Goal: Task Accomplishment & Management: Use online tool/utility

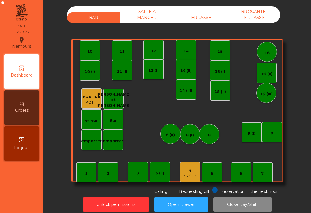
click at [211, 19] on div "TERRASSE" at bounding box center [200, 17] width 53 height 11
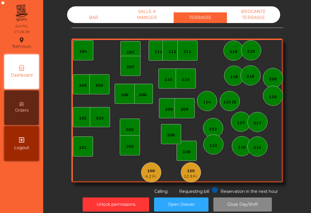
click at [194, 171] on div "150" at bounding box center [191, 171] width 14 height 6
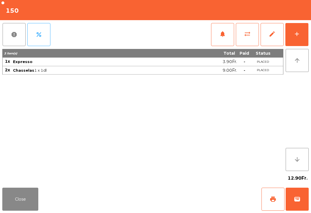
click at [308, 36] on button "add" at bounding box center [297, 34] width 23 height 23
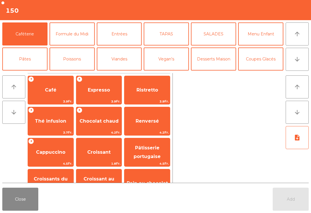
click at [299, 59] on icon "arrow_downward" at bounding box center [297, 59] width 7 height 7
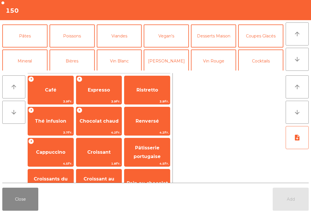
scroll to position [23, 0]
click at [216, 40] on button "Desserts Maison" at bounding box center [213, 35] width 45 height 23
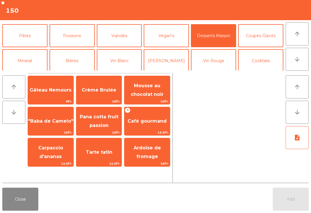
click at [155, 89] on span "Mousse au chocolat noir" at bounding box center [148, 90] width 46 height 25
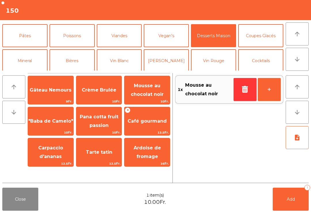
click at [47, 128] on span ""Baba de Camelo"" at bounding box center [51, 122] width 46 height 16
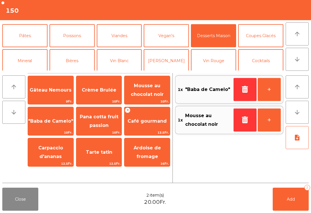
click at [290, 210] on button "Add 2" at bounding box center [291, 199] width 36 height 23
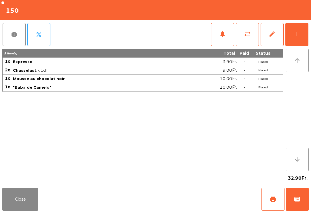
click at [14, 192] on button "Close" at bounding box center [20, 199] width 36 height 23
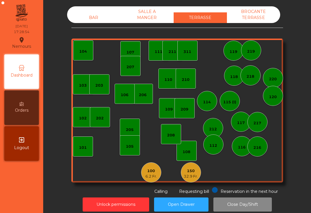
click at [91, 11] on div "BAR SALLE A MANGER TERRASSE BROCANTE TERRASSE" at bounding box center [173, 14] width 213 height 17
click at [99, 19] on div "BAR" at bounding box center [93, 17] width 53 height 11
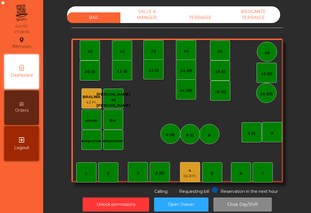
click at [269, 51] on div "16" at bounding box center [267, 53] width 5 height 6
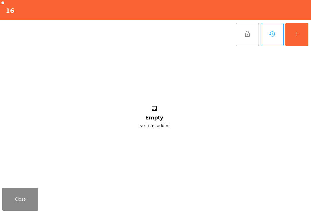
click at [298, 31] on div "add" at bounding box center [297, 34] width 7 height 7
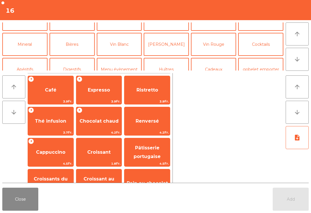
scroll to position [41, 0]
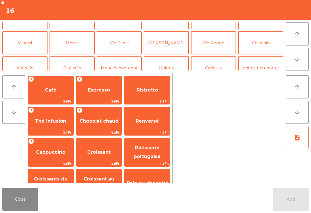
click at [81, 39] on button "Bières" at bounding box center [72, 42] width 45 height 23
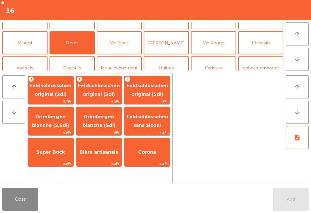
click at [151, 153] on span "Corona" at bounding box center [147, 152] width 18 height 5
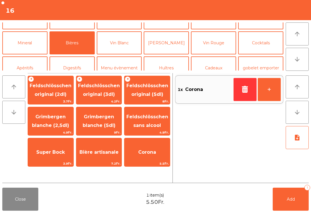
click at [292, 200] on span "Add" at bounding box center [291, 199] width 8 height 5
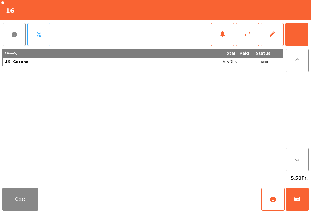
click at [3, 210] on button "Close" at bounding box center [20, 199] width 36 height 23
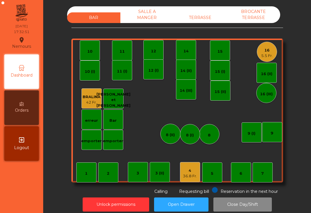
click at [187, 173] on div "4" at bounding box center [190, 171] width 14 height 6
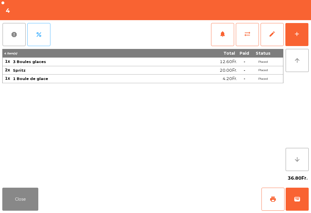
click at [294, 43] on button "add" at bounding box center [297, 34] width 23 height 23
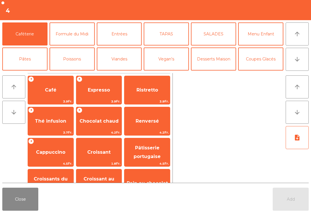
click at [18, 197] on button "Close" at bounding box center [20, 199] width 36 height 23
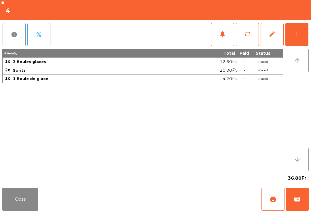
click at [274, 201] on span "print" at bounding box center [273, 199] width 7 height 7
click at [33, 205] on button "Close" at bounding box center [20, 199] width 36 height 23
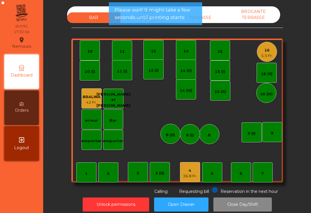
click at [208, 22] on div "TERRASSE" at bounding box center [200, 17] width 53 height 11
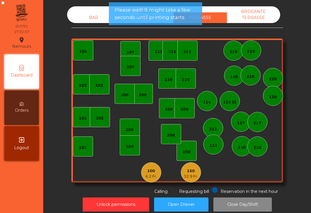
click at [149, 168] on div "100" at bounding box center [152, 171] width 12 height 6
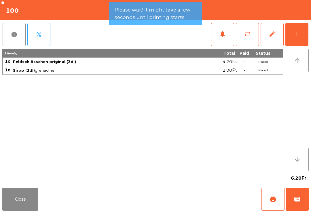
click at [302, 37] on button "add" at bounding box center [297, 34] width 23 height 23
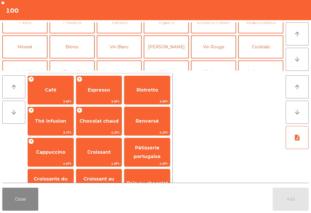
scroll to position [37, 0]
click at [75, 45] on button "Bières" at bounding box center [72, 47] width 45 height 23
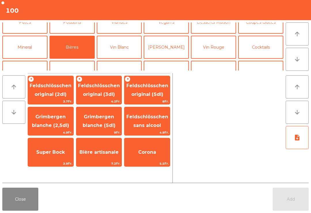
click at [105, 95] on span "Feldschlösschen original (3dl)" at bounding box center [99, 90] width 42 height 14
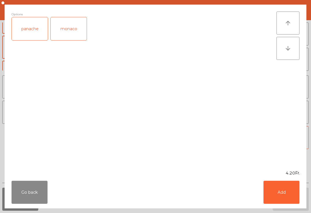
click at [287, 198] on button "Add" at bounding box center [282, 192] width 36 height 23
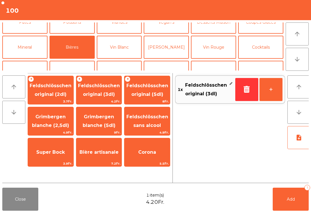
click at [287, 198] on button "Add 1" at bounding box center [291, 199] width 36 height 23
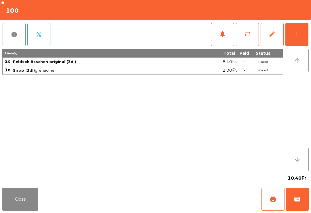
click at [16, 193] on button "Close" at bounding box center [20, 199] width 36 height 23
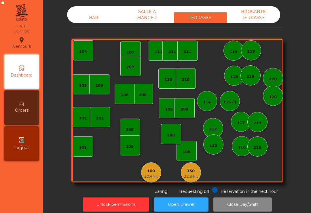
click at [149, 175] on div "10.4 Fr." at bounding box center [151, 177] width 14 height 6
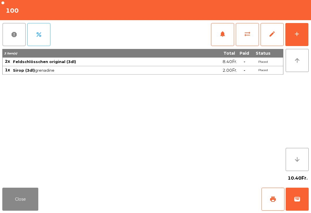
click at [273, 204] on button "print" at bounding box center [273, 199] width 23 height 23
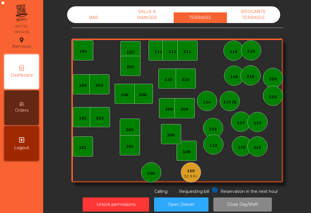
click at [195, 173] on div "150" at bounding box center [191, 171] width 14 height 6
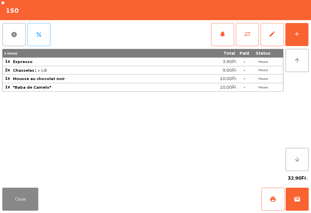
click at [291, 204] on button "wallet" at bounding box center [297, 199] width 23 height 23
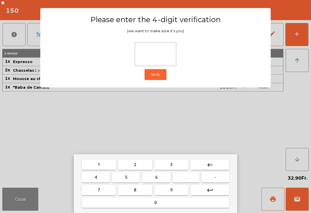
type input "*"
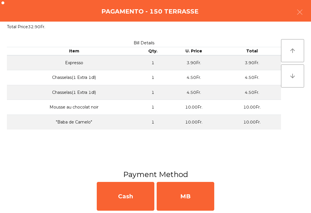
click at [198, 210] on div "MB" at bounding box center [186, 196] width 58 height 29
click at [197, 202] on div "No" at bounding box center [186, 196] width 58 height 29
click at [198, 202] on div "No" at bounding box center [186, 196] width 58 height 29
click at [198, 201] on div "No" at bounding box center [186, 196] width 58 height 29
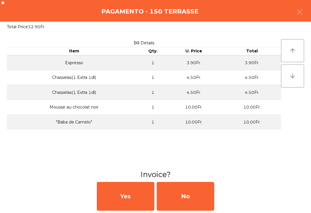
click at [196, 204] on div "No" at bounding box center [186, 196] width 58 height 29
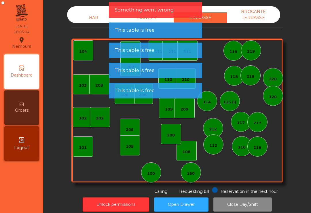
click at [97, 23] on div "BAR" at bounding box center [93, 17] width 53 height 11
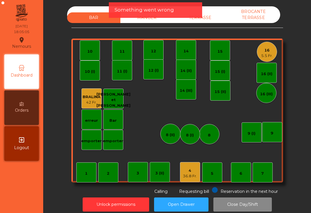
click at [266, 52] on div "16" at bounding box center [268, 51] width 12 height 6
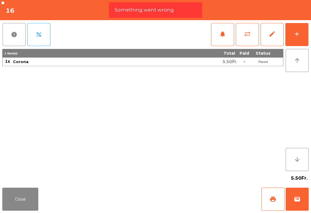
click at [300, 35] on div "add" at bounding box center [297, 34] width 7 height 7
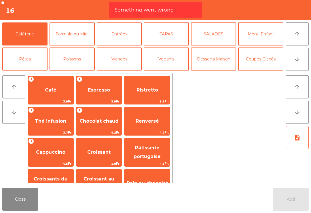
click at [77, 73] on button "Bières" at bounding box center [72, 84] width 45 height 23
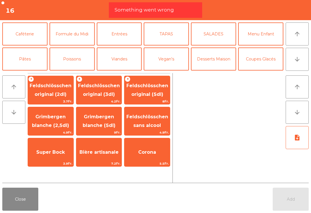
scroll to position [37, 0]
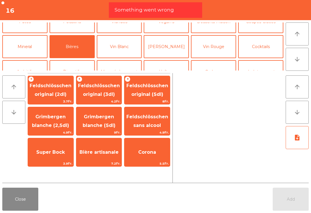
click at [148, 150] on span "Corona" at bounding box center [147, 152] width 18 height 5
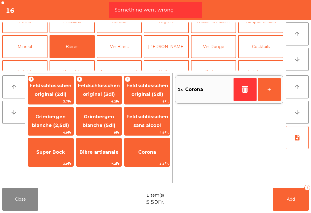
click at [169, 44] on button "[PERSON_NAME]" at bounding box center [166, 46] width 45 height 23
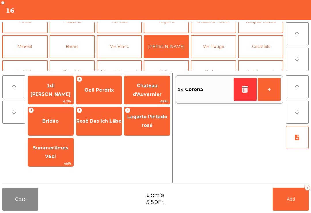
click at [149, 92] on span "Chateau d'Auvernier" at bounding box center [147, 90] width 29 height 14
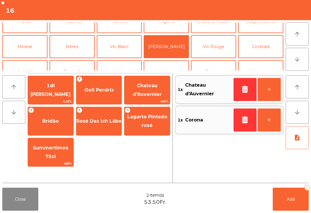
click at [284, 204] on button "Add 2" at bounding box center [291, 199] width 36 height 23
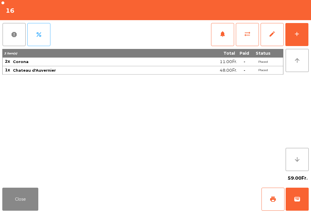
click at [294, 41] on button "add" at bounding box center [297, 34] width 23 height 23
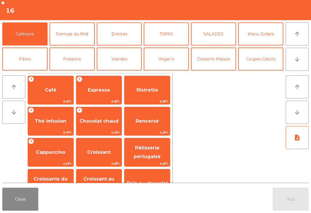
click at [164, 34] on button "TAPAS" at bounding box center [166, 33] width 45 height 23
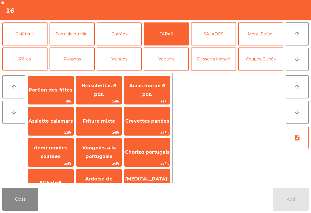
click at [94, 96] on span "Bruschettas 6 pcs." at bounding box center [99, 90] width 46 height 25
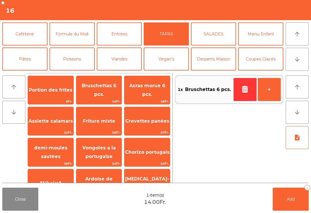
click at [150, 91] on span "Acras morue 6 pcs." at bounding box center [148, 90] width 46 height 25
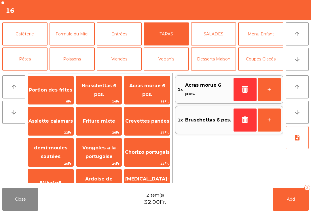
click at [285, 194] on button "Add 2" at bounding box center [291, 199] width 36 height 23
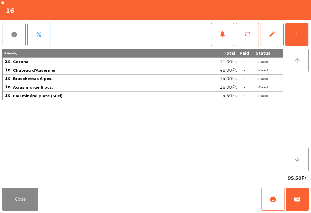
click at [31, 193] on button "Close" at bounding box center [20, 199] width 36 height 23
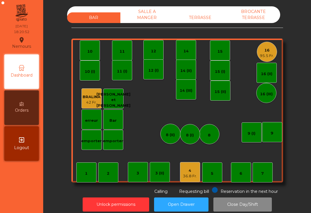
click at [269, 56] on div "95.5 Fr." at bounding box center [267, 56] width 14 height 6
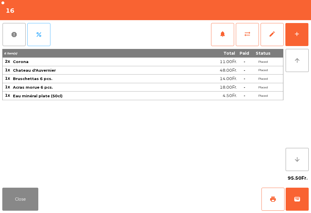
click at [297, 43] on button "add" at bounding box center [297, 34] width 23 height 23
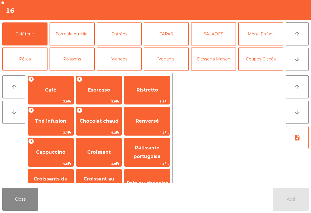
scroll to position [33, 0]
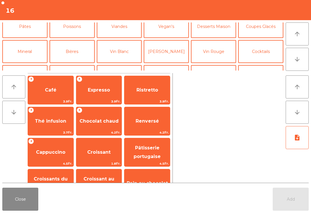
click at [28, 53] on button "Mineral" at bounding box center [24, 51] width 45 height 23
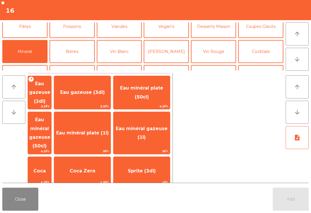
click at [31, 65] on button "Apéritifs" at bounding box center [24, 76] width 45 height 23
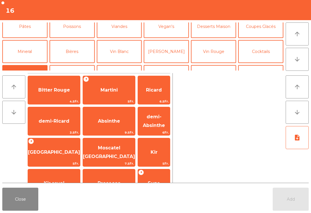
scroll to position [58, 0]
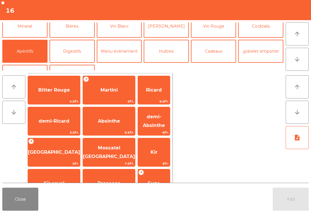
click at [153, 176] on span "Suze" at bounding box center [154, 184] width 32 height 16
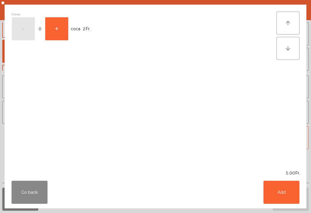
click at [292, 201] on button "Add" at bounding box center [282, 192] width 36 height 23
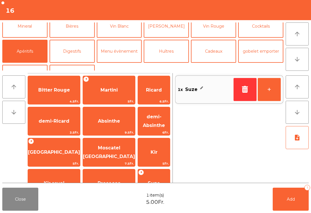
scroll to position [32, 0]
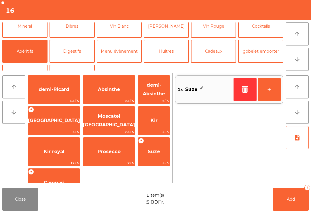
click at [292, 201] on span "Add" at bounding box center [291, 199] width 8 height 5
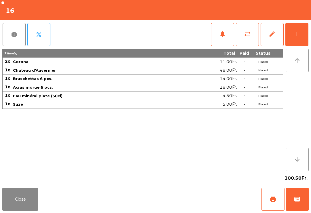
click at [298, 30] on button "add" at bounding box center [297, 34] width 23 height 23
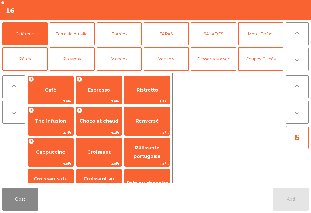
click at [294, 58] on icon "arrow_downward" at bounding box center [297, 59] width 7 height 7
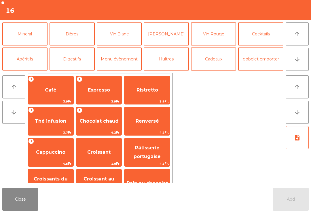
click at [72, 34] on button "Bières" at bounding box center [72, 33] width 45 height 23
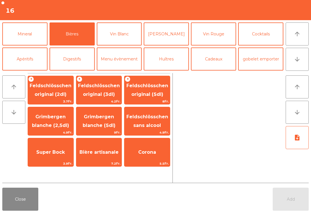
click at [149, 127] on span "Feldschlösschen sans alcool" at bounding box center [148, 121] width 42 height 14
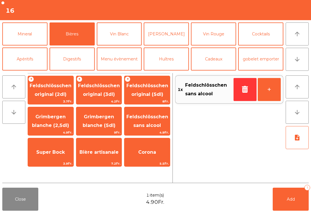
click at [156, 156] on span "Corona" at bounding box center [148, 153] width 46 height 16
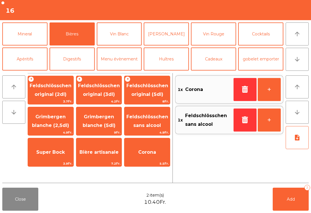
click at [35, 37] on button "Mineral" at bounding box center [24, 33] width 45 height 23
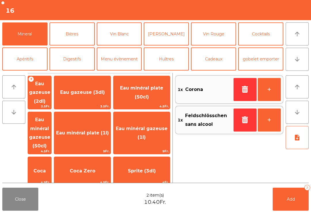
click at [50, 164] on span "Coca" at bounding box center [39, 172] width 23 height 16
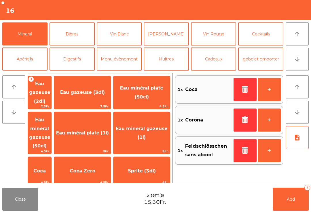
click at [292, 203] on button "Add 3" at bounding box center [291, 199] width 36 height 23
